Goal: Information Seeking & Learning: Learn about a topic

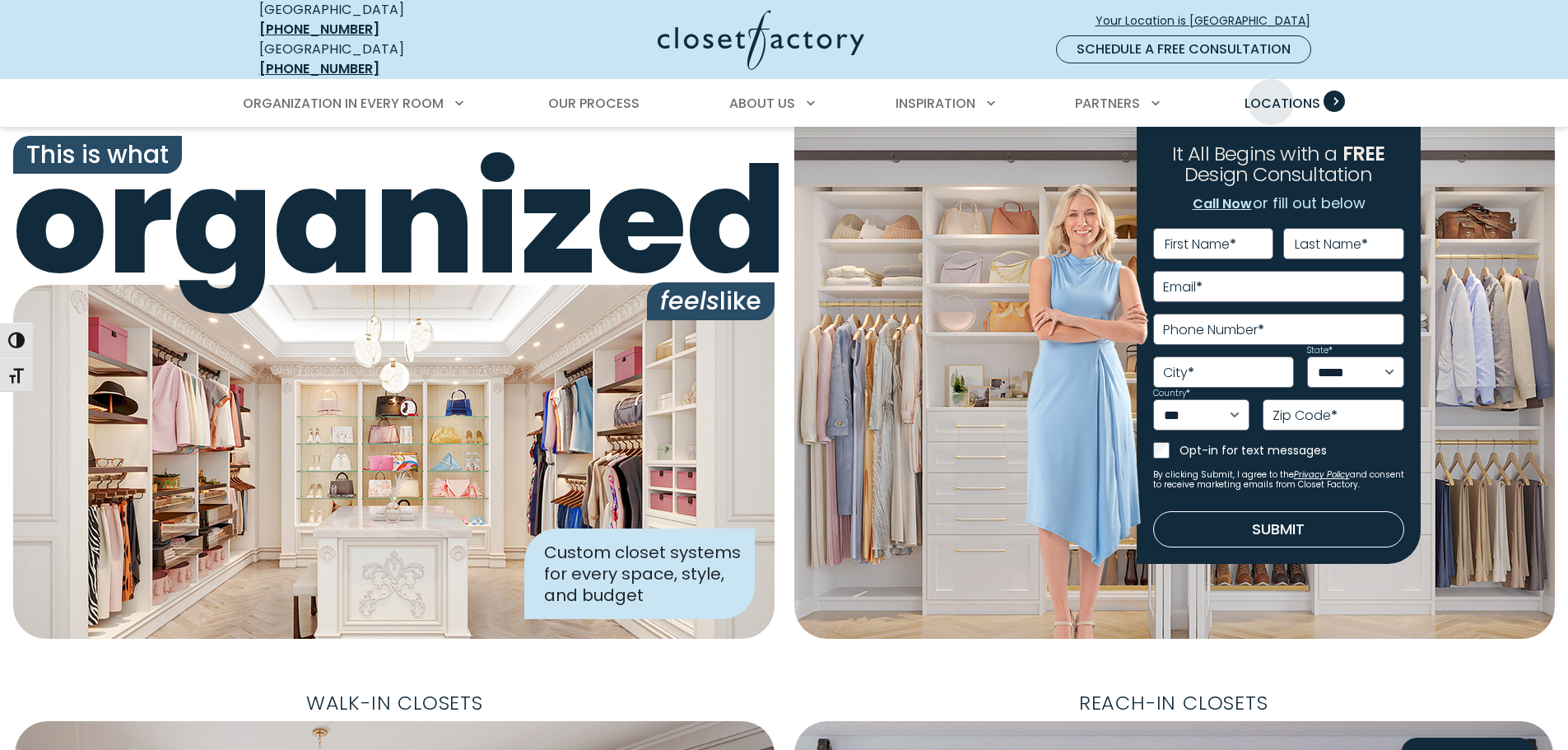
click at [1271, 94] on span "Locations" at bounding box center [1283, 104] width 76 height 19
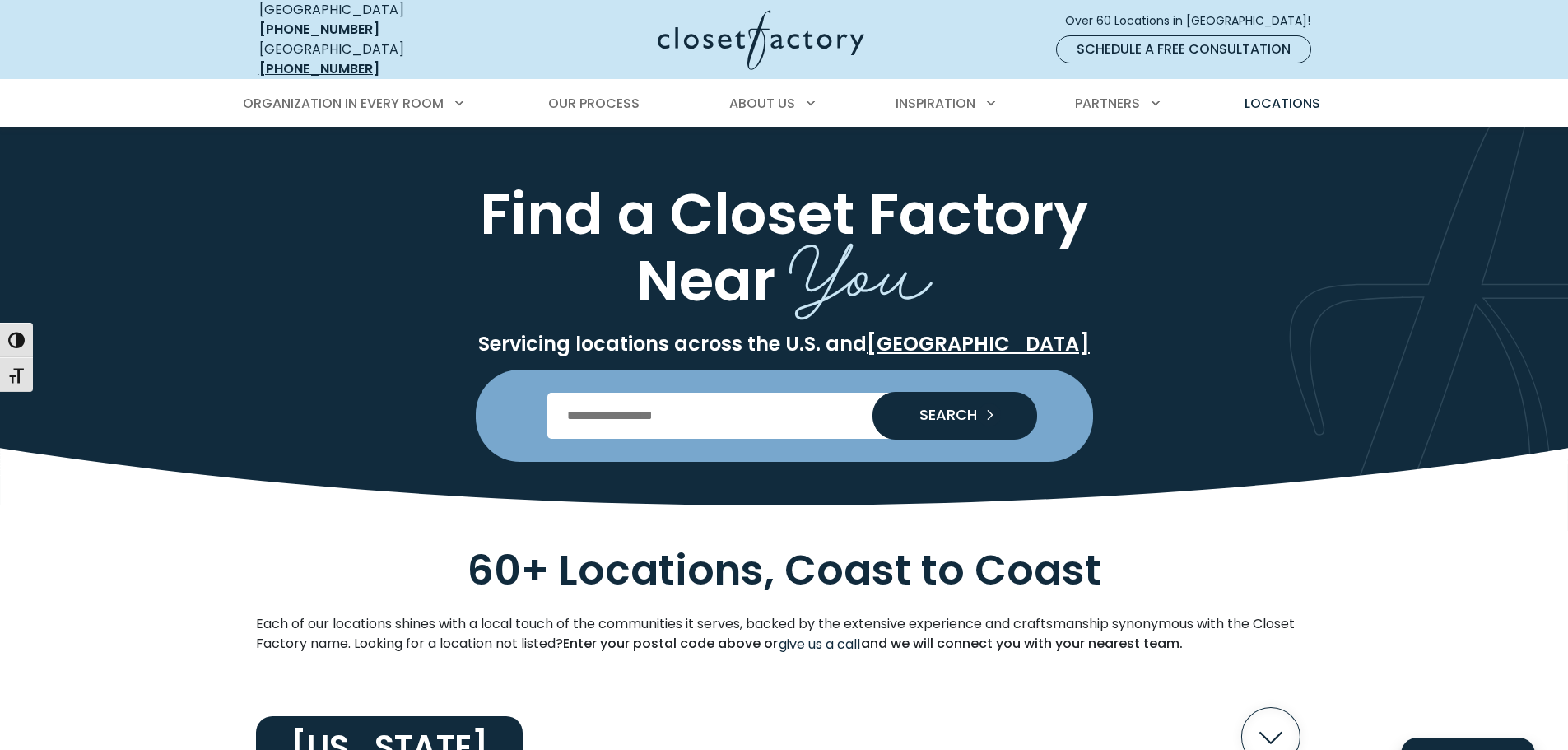
click at [690, 393] on input "Enter Postal Code" at bounding box center [784, 415] width 473 height 47
type input "*****"
click at [881, 414] on button "SEARCH" at bounding box center [955, 415] width 165 height 47
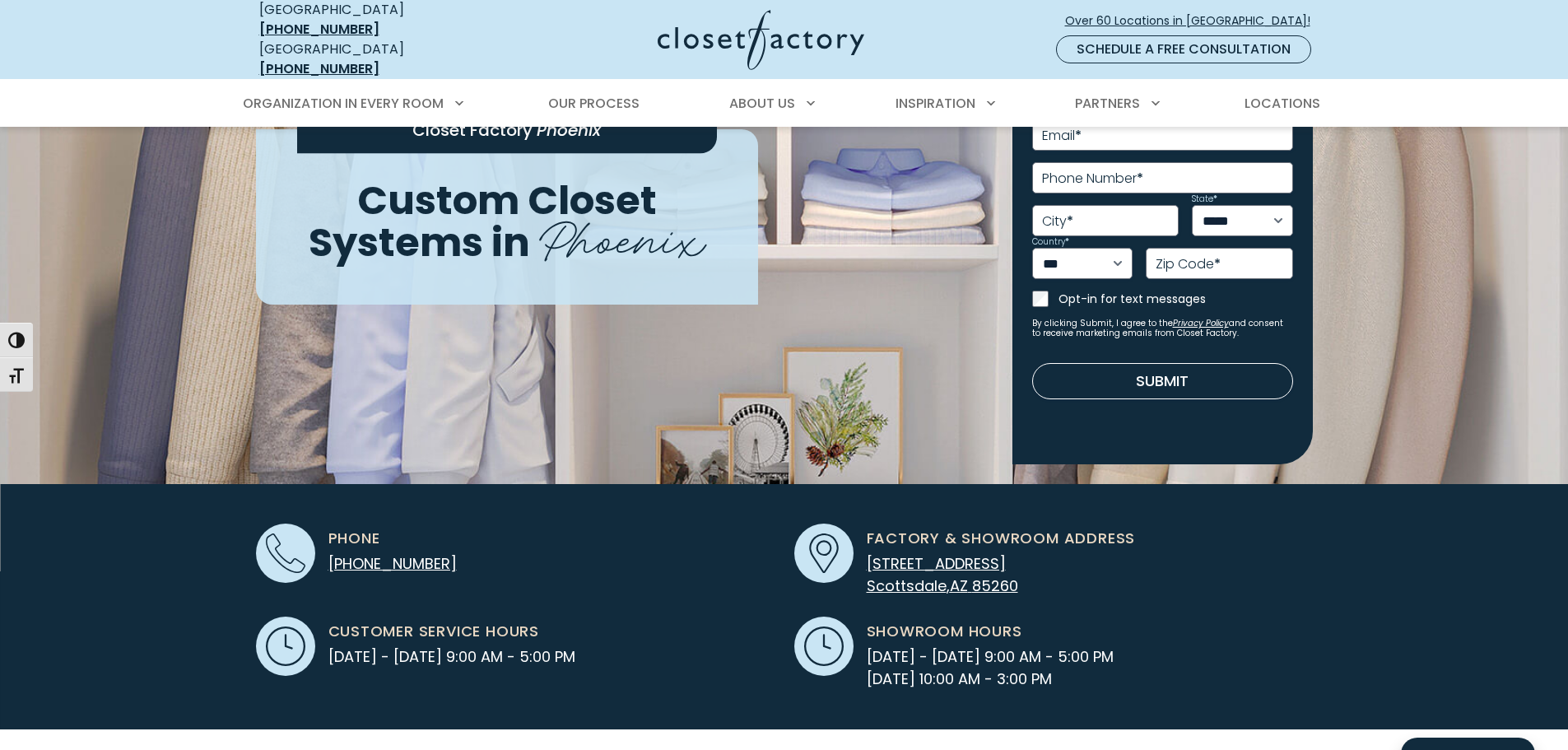
scroll to position [329, 0]
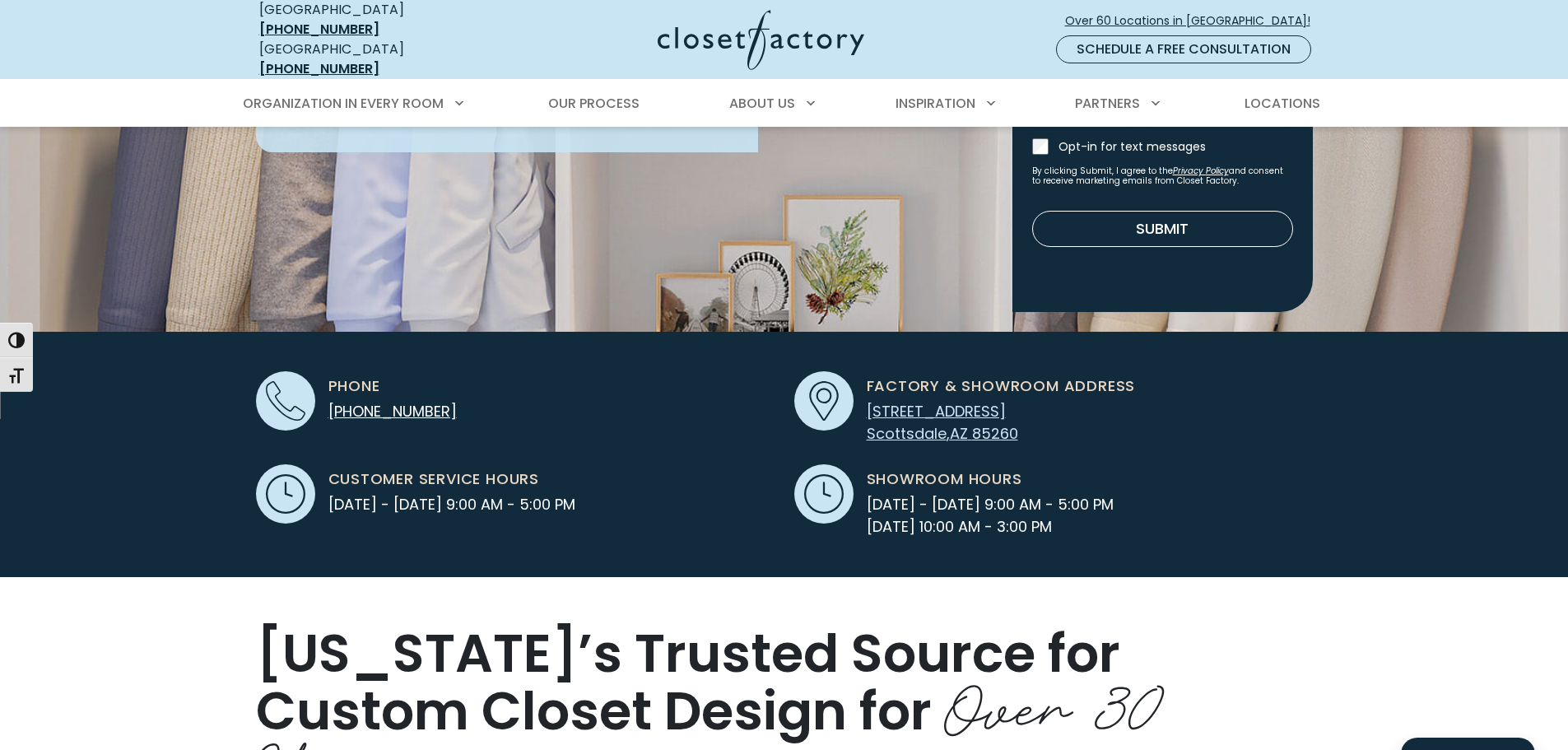
click at [958, 401] on span "[STREET_ADDRESS]" at bounding box center [936, 411] width 139 height 20
click at [591, 94] on span "Our Process" at bounding box center [593, 104] width 91 height 19
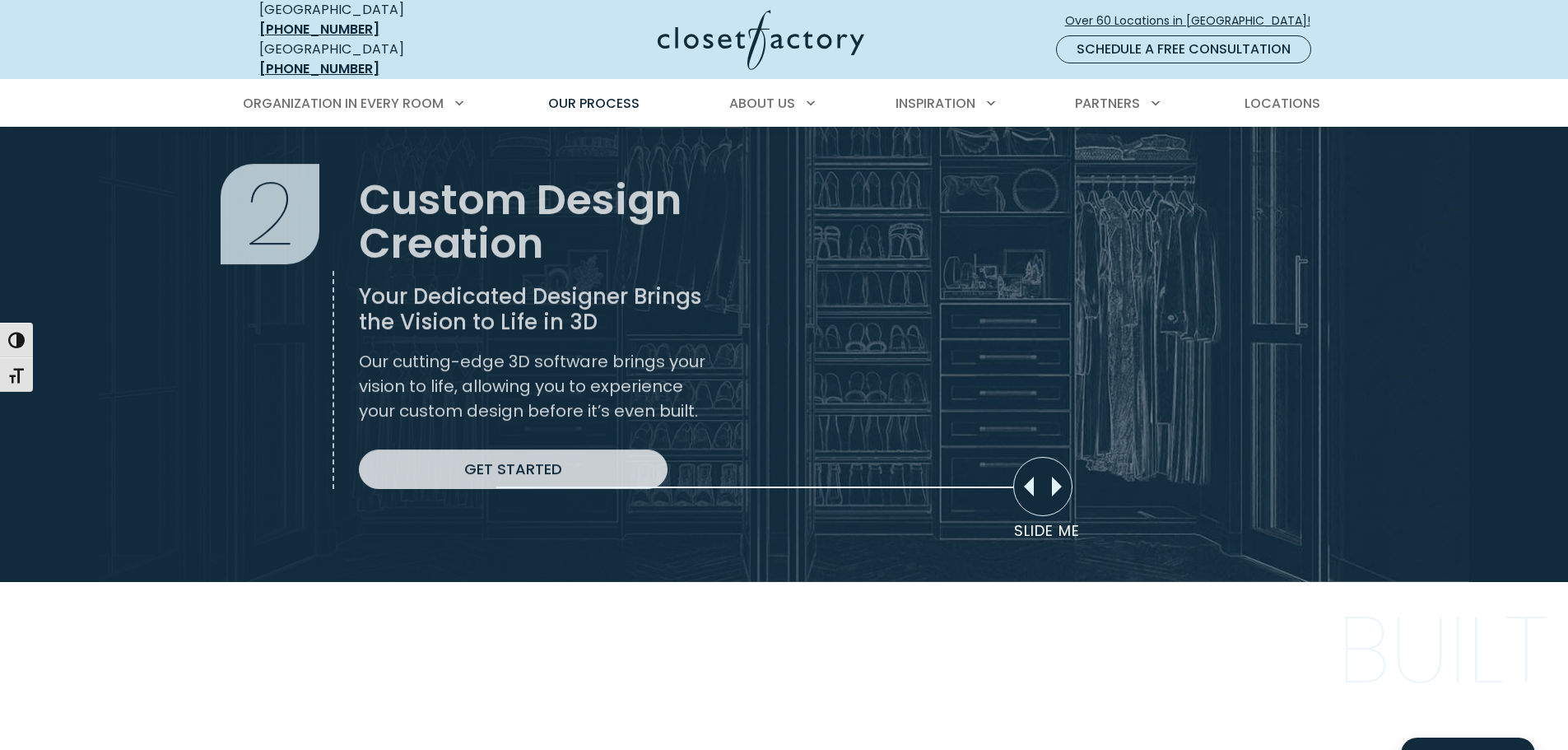
scroll to position [1208, 0]
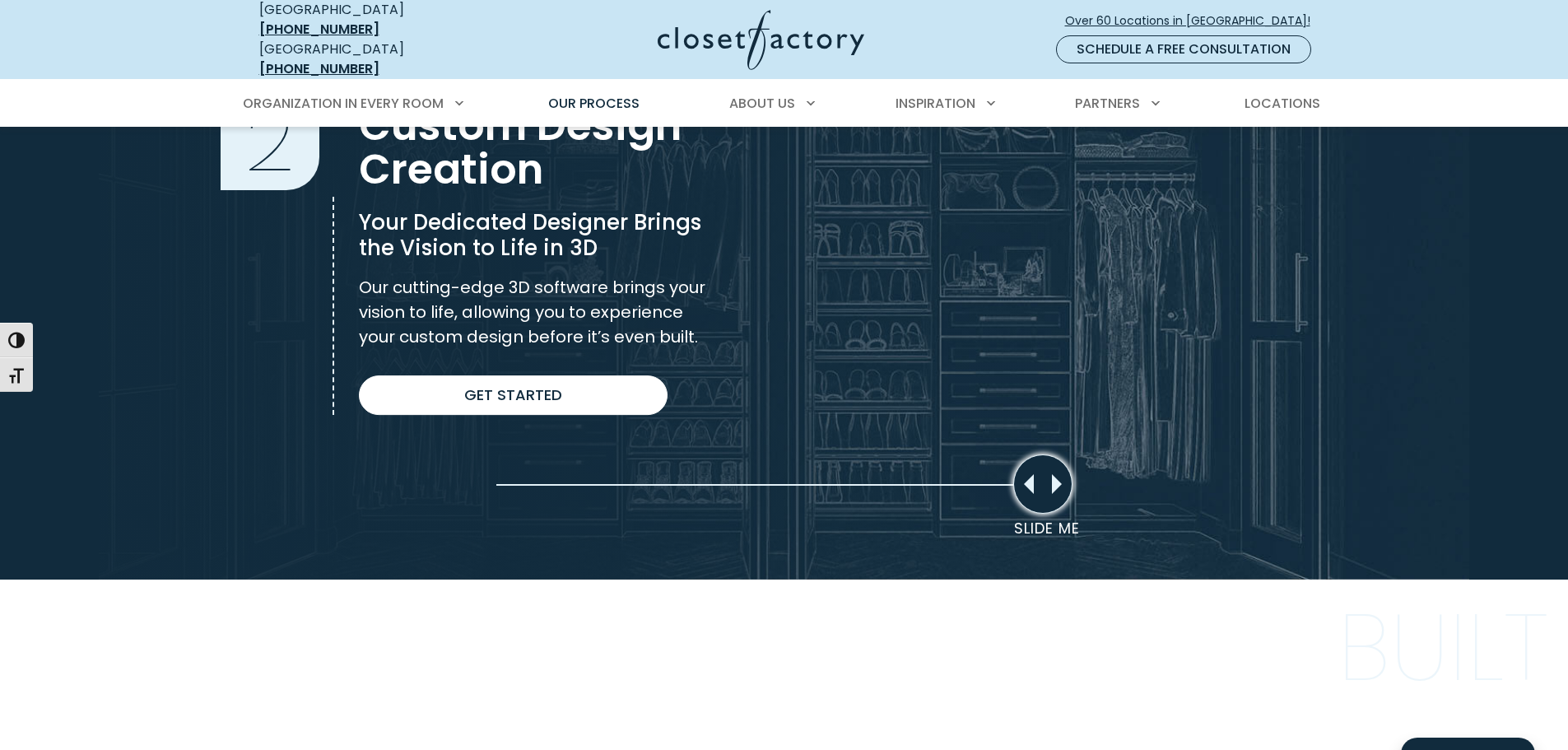
click at [1059, 469] on div "Slide Me" at bounding box center [1043, 485] width 60 height 60
click at [1044, 473] on div "Slide Me" at bounding box center [1043, 485] width 60 height 60
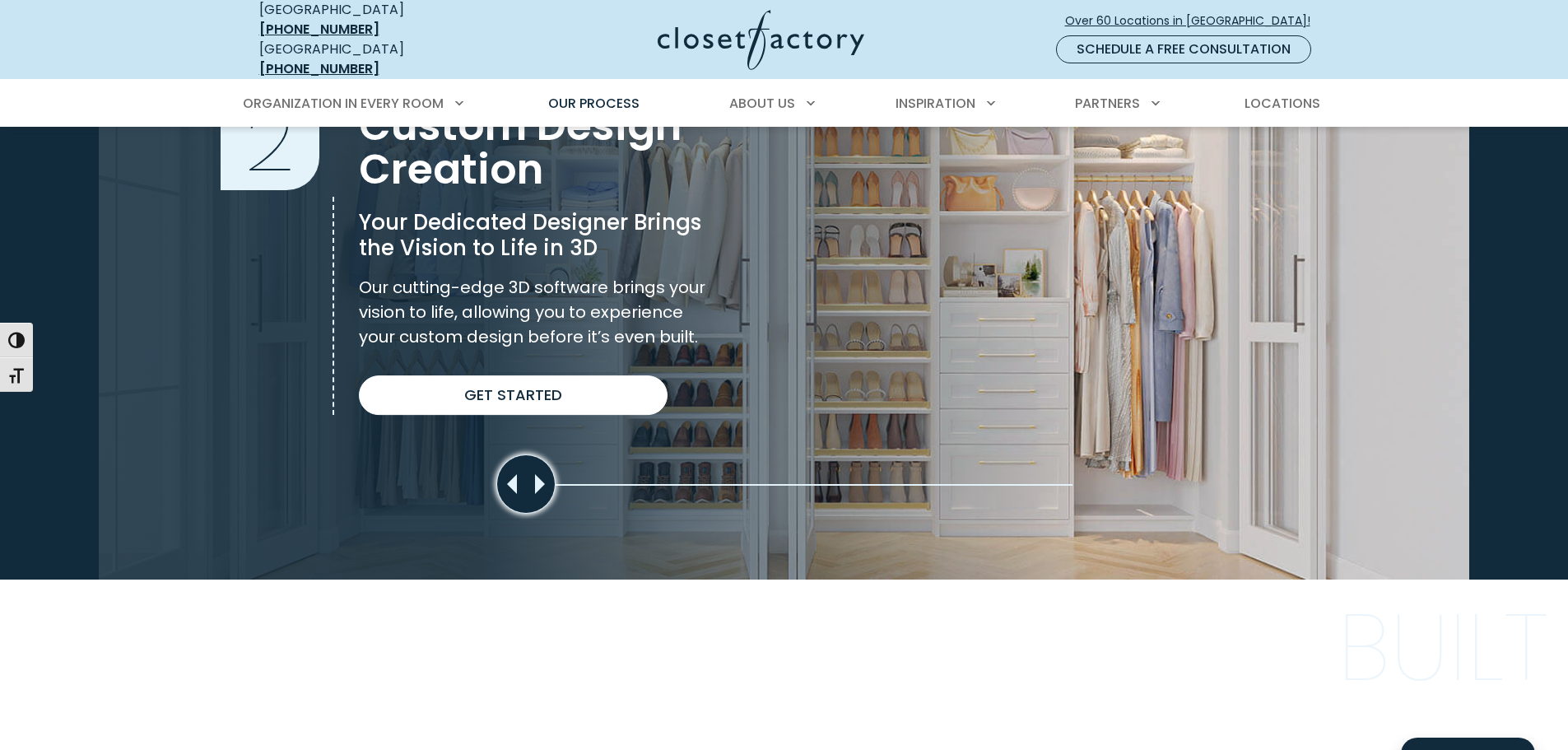
drag, startPoint x: 1033, startPoint y: 473, endPoint x: 315, endPoint y: 375, distance: 724.7
click at [330, 384] on section "Custom Design Creation 2 Custom Design Creation Your Dedicated Designer Brings …" at bounding box center [784, 251] width 1568 height 656
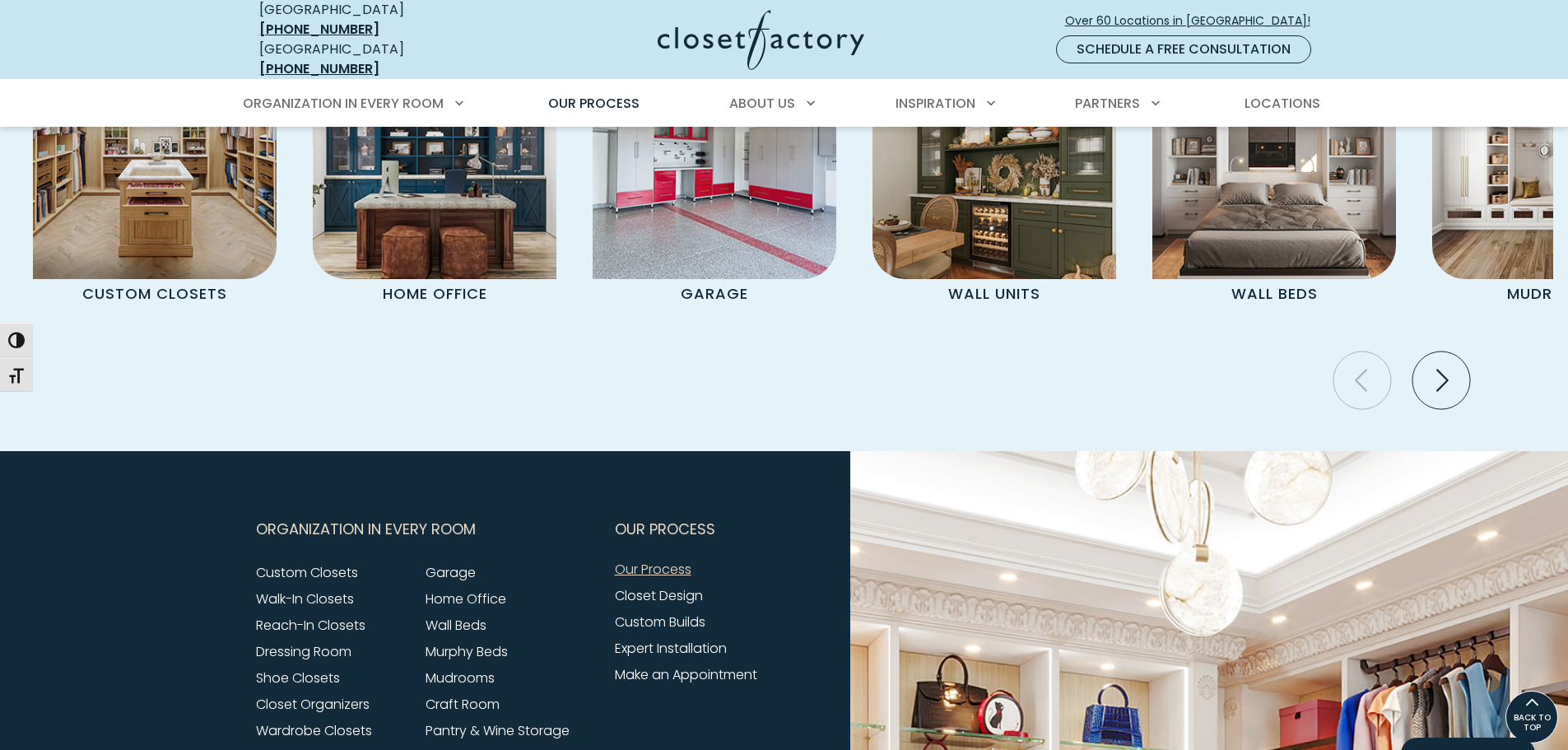
scroll to position [3514, 0]
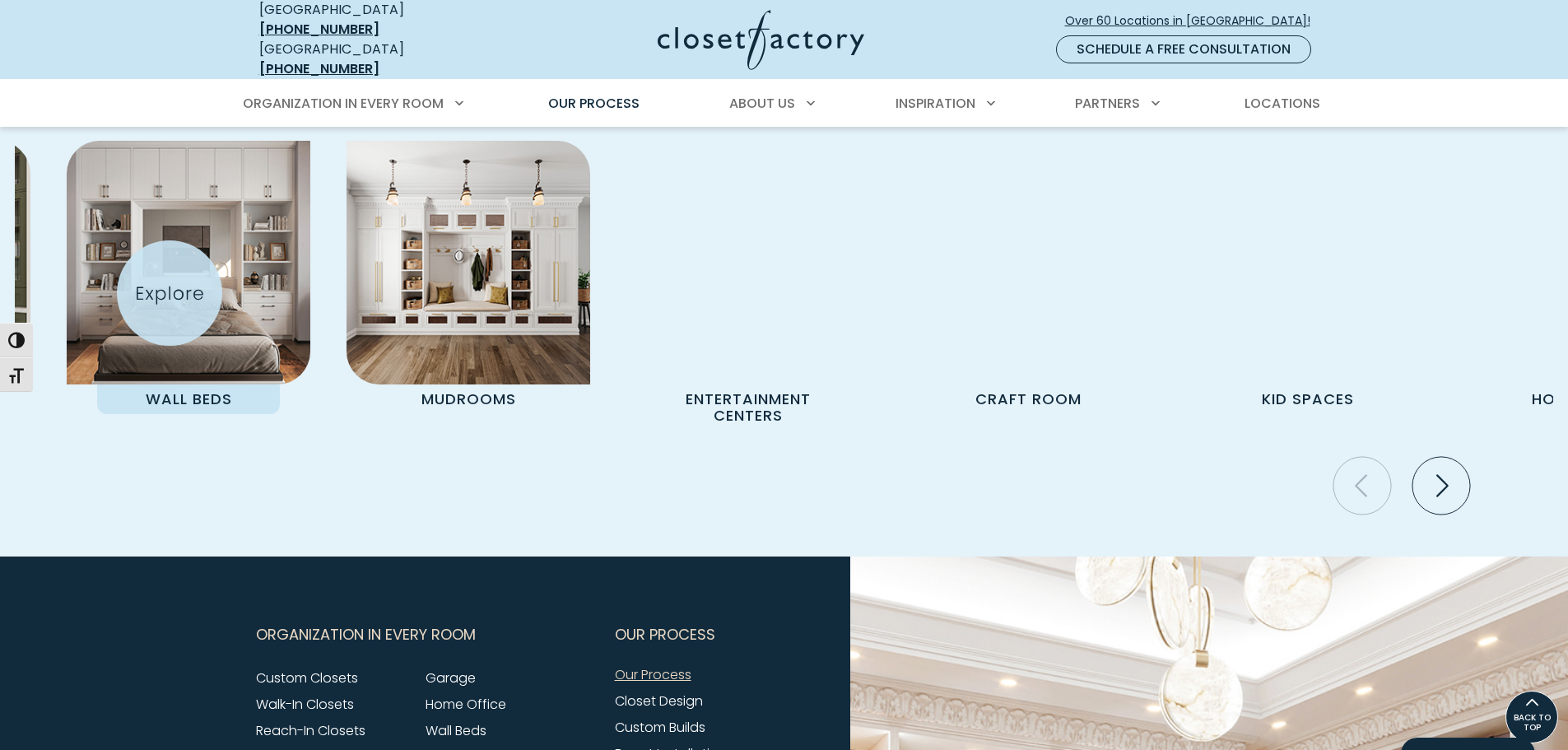
drag, startPoint x: 1255, startPoint y: 274, endPoint x: 169, endPoint y: 291, distance: 1086.1
click at [169, 292] on img "Pages Gallery" at bounding box center [189, 263] width 244 height 244
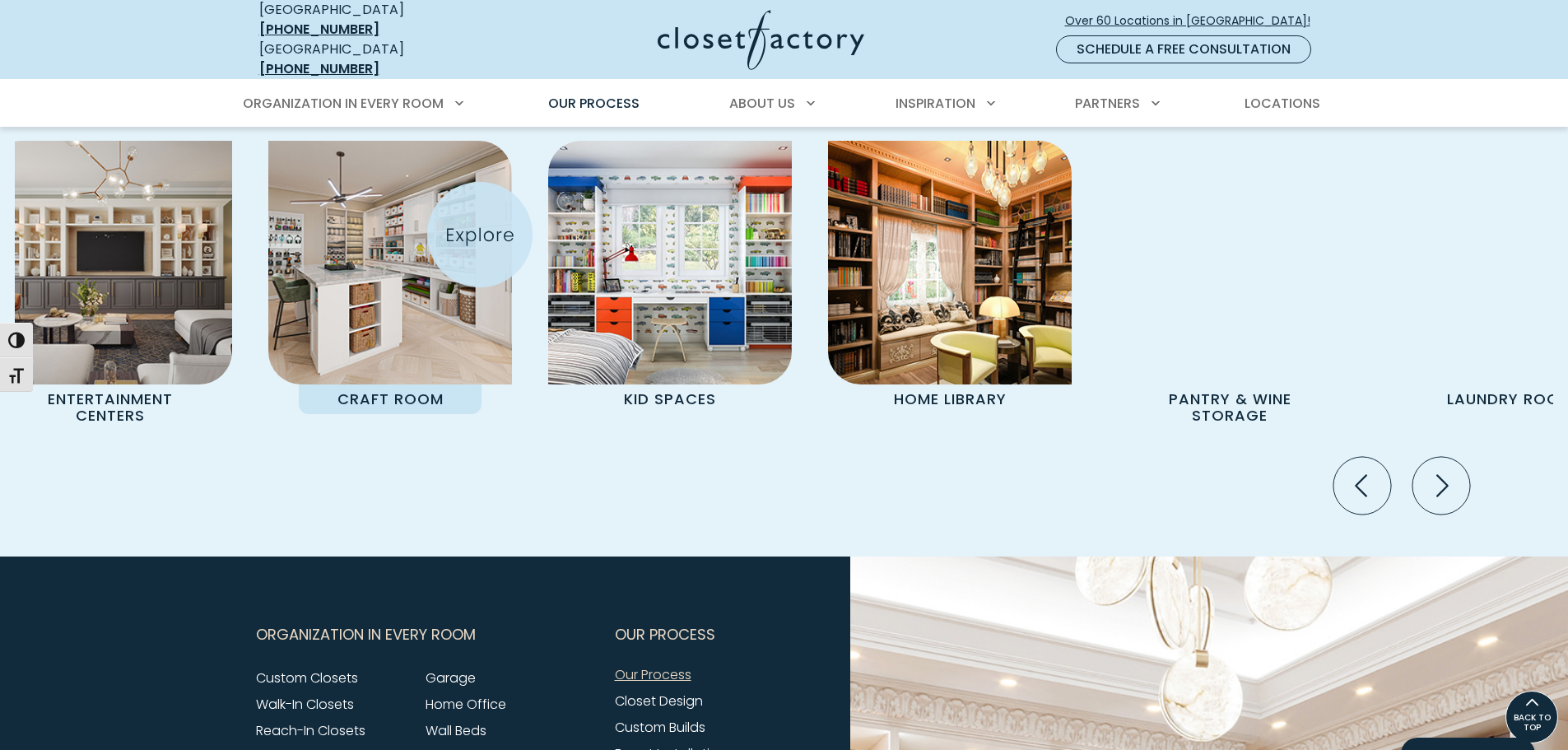
drag, startPoint x: 1084, startPoint y: 257, endPoint x: 479, endPoint y: 234, distance: 605.4
click at [480, 234] on img "Pages Gallery" at bounding box center [391, 263] width 244 height 244
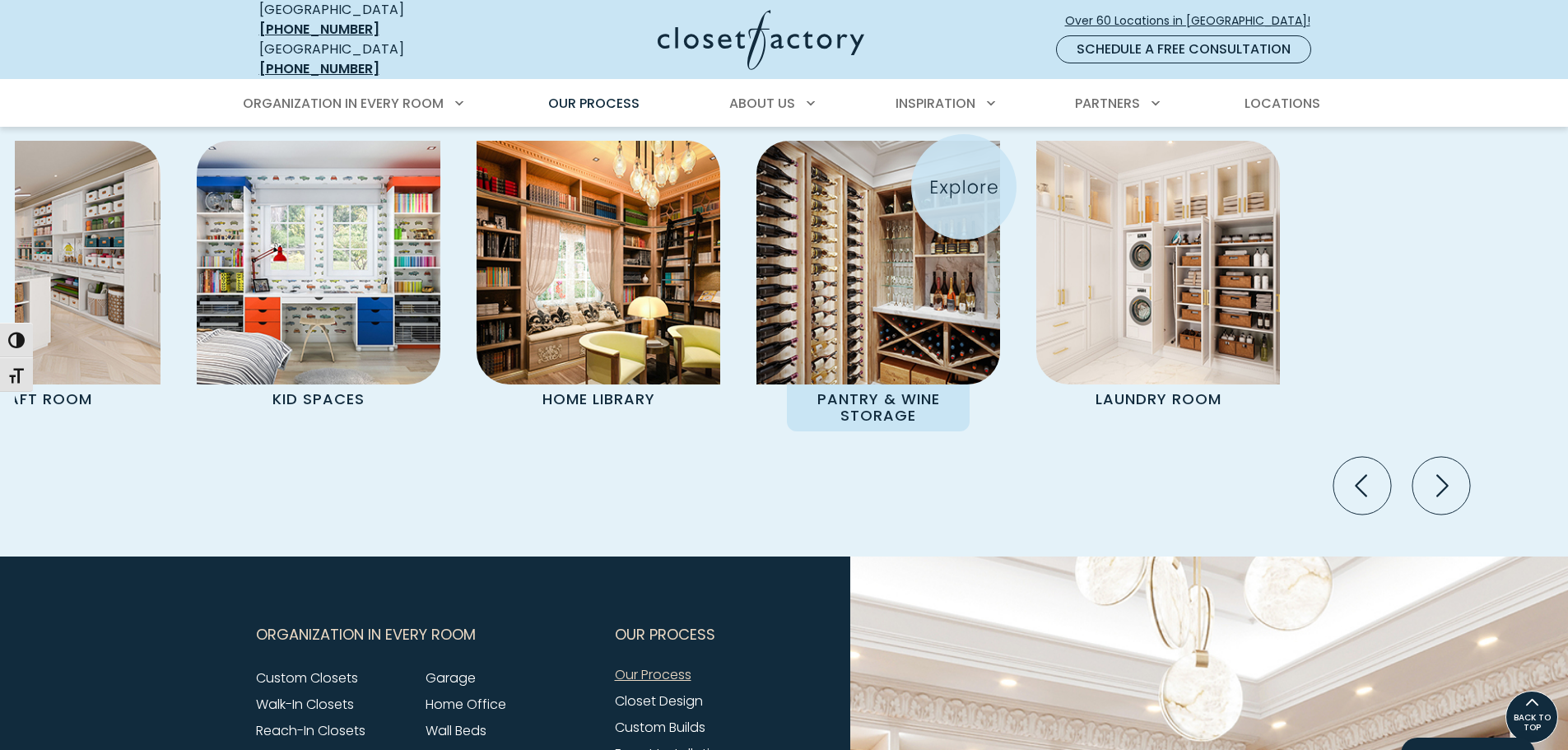
drag, startPoint x: 1360, startPoint y: 178, endPoint x: 963, endPoint y: 187, distance: 397.1
click at [963, 187] on img "Pages Gallery" at bounding box center [879, 263] width 244 height 244
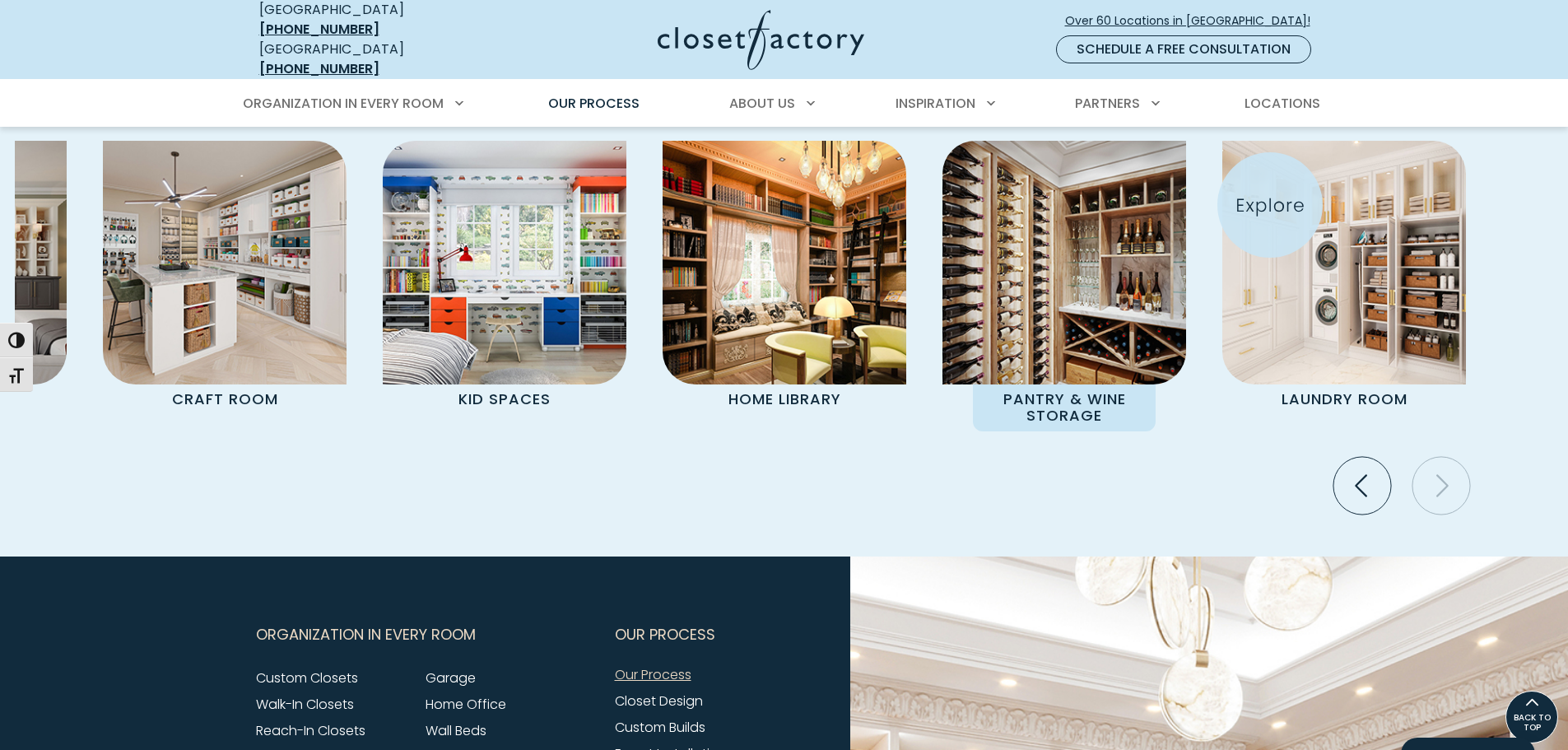
drag, startPoint x: 1471, startPoint y: 199, endPoint x: 1113, endPoint y: 204, distance: 358.0
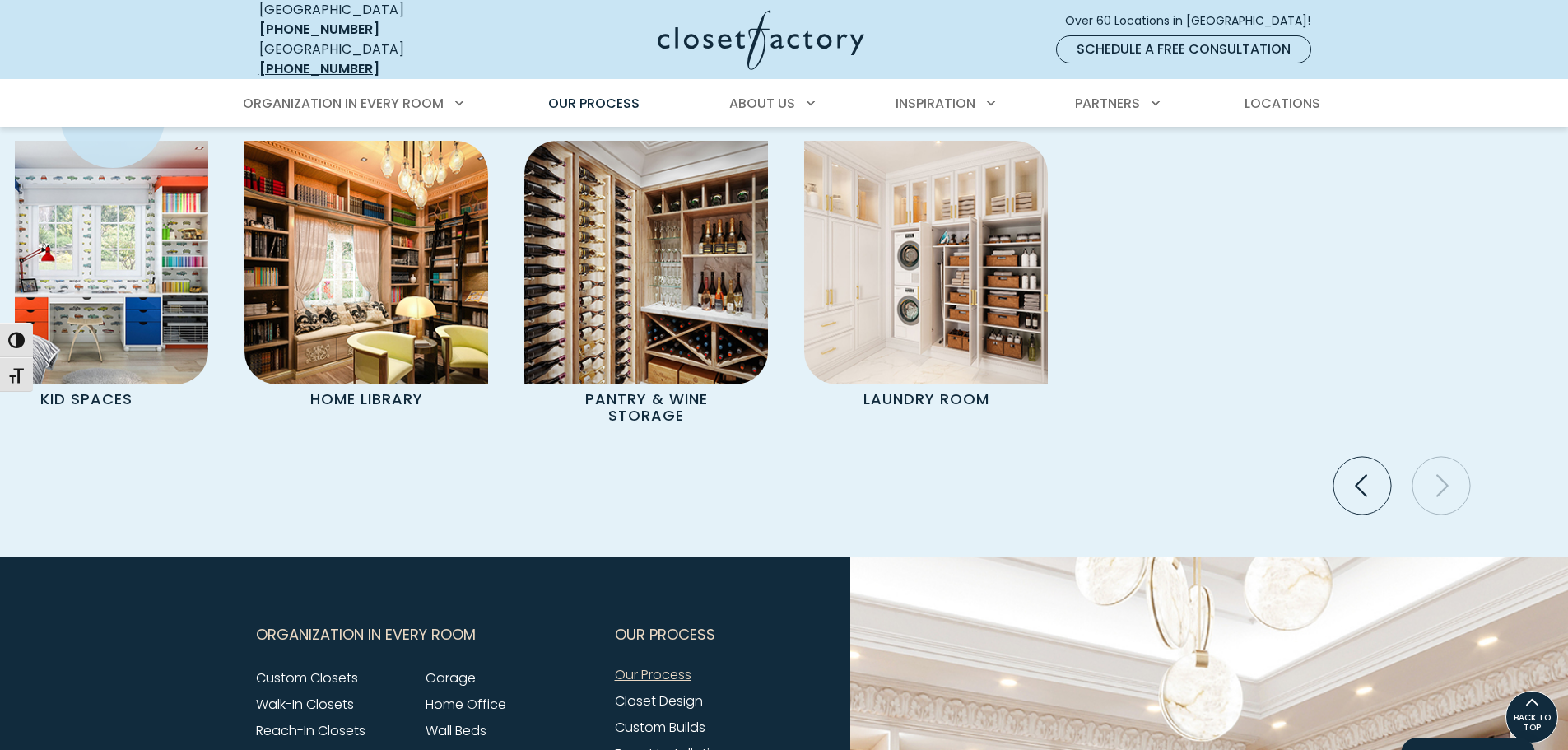
drag, startPoint x: 1509, startPoint y: 267, endPoint x: -227, endPoint y: 20, distance: 1753.5
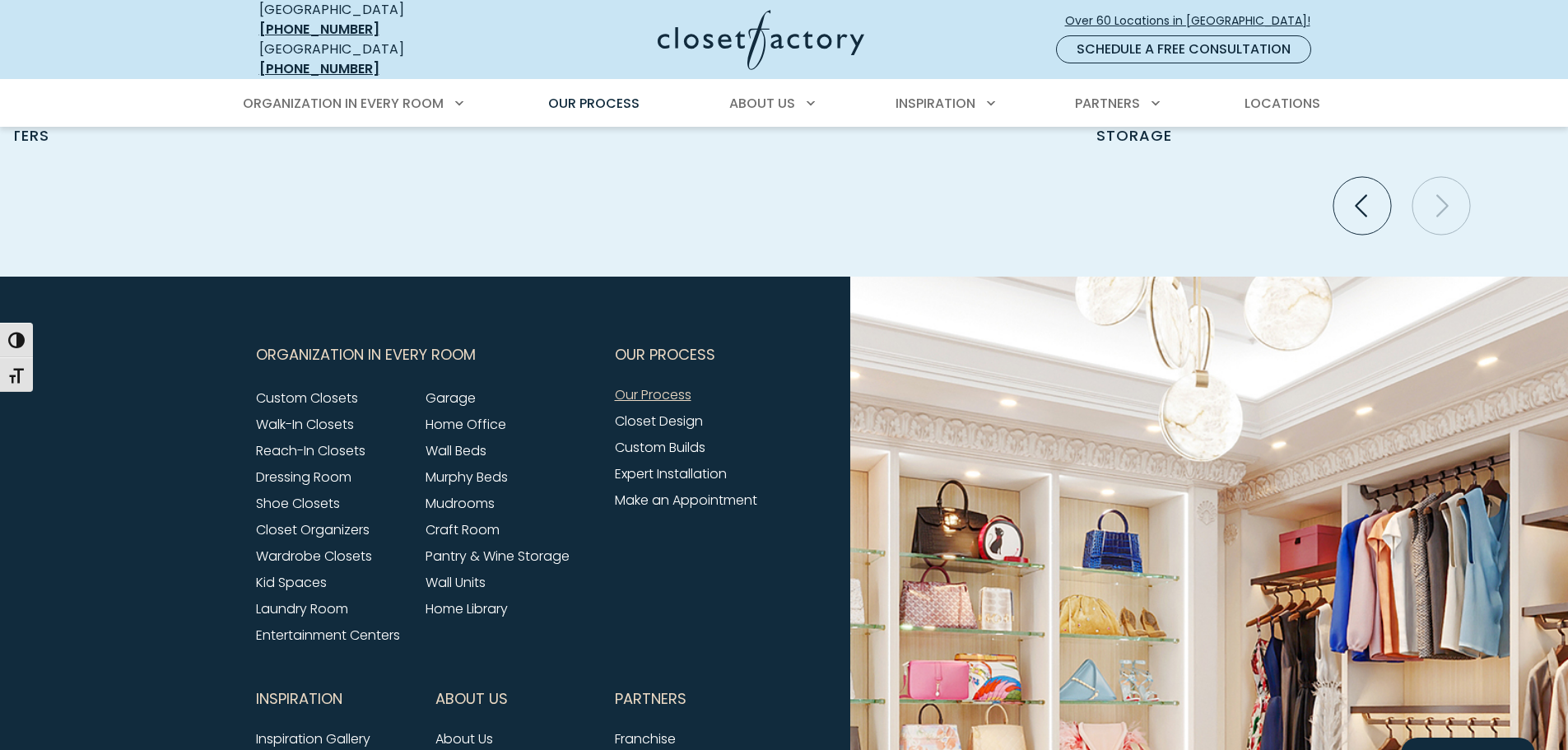
scroll to position [3843, 0]
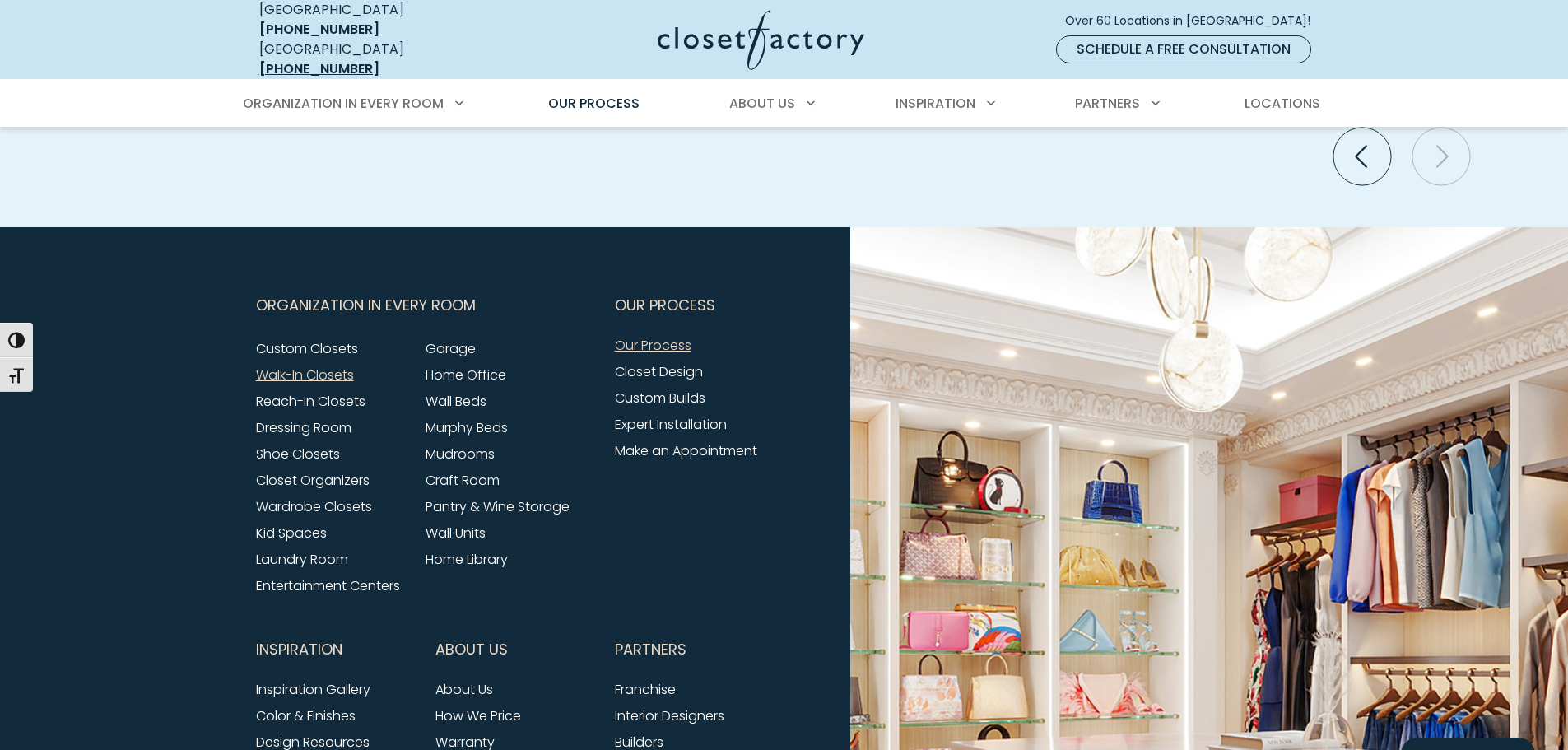
click at [304, 365] on link "Walk-In Closets" at bounding box center [306, 375] width 98 height 19
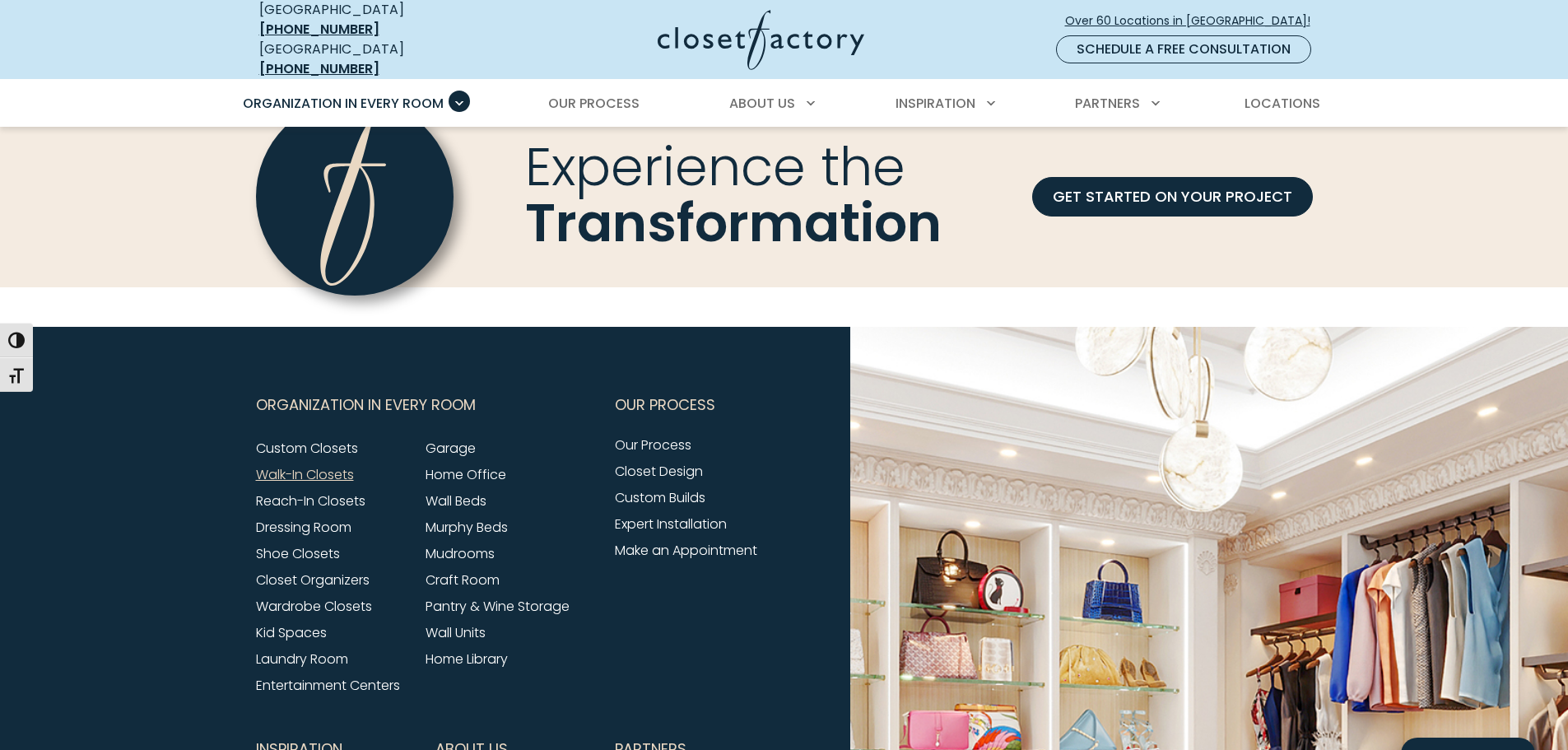
scroll to position [5600, 0]
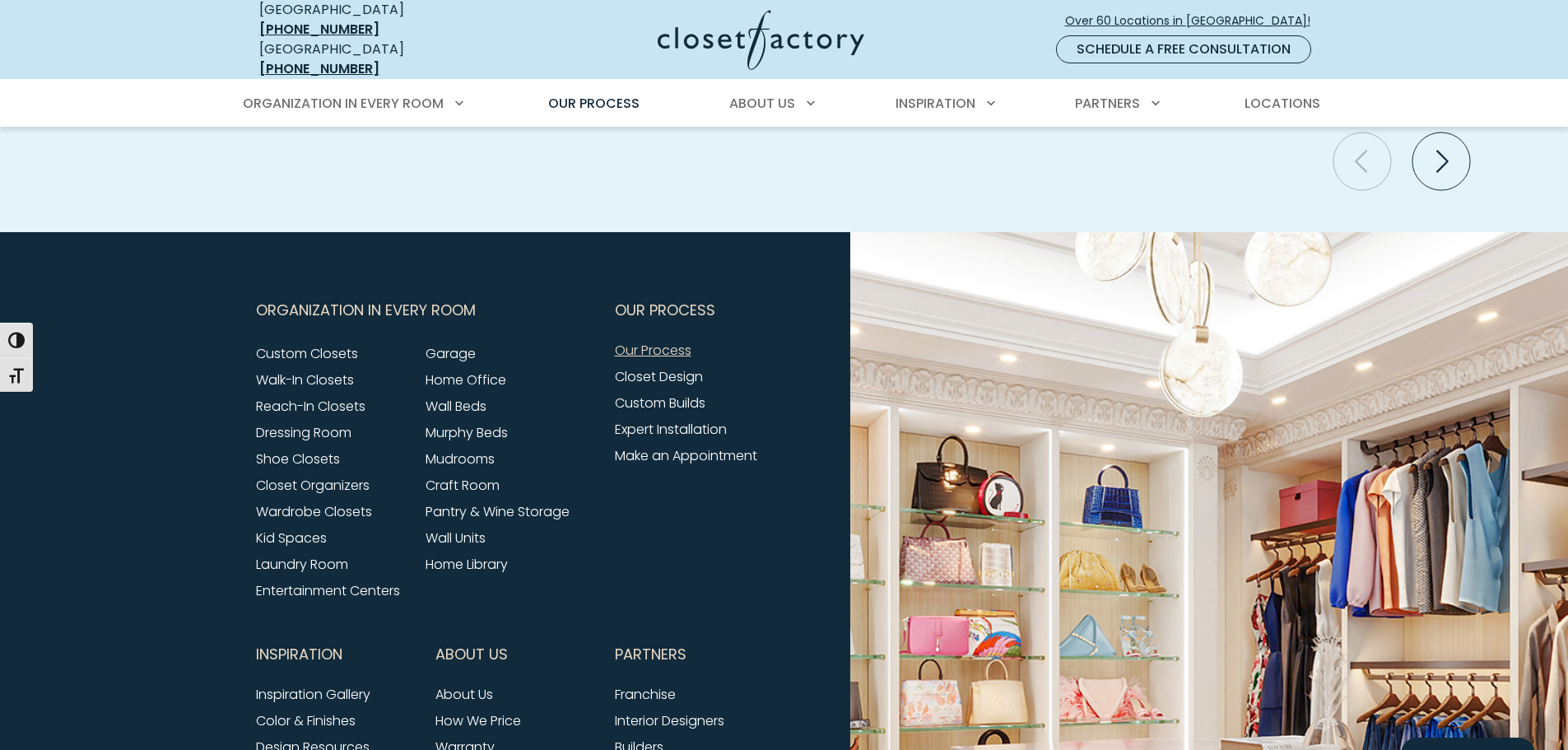
scroll to position [3843, 0]
